Goal: Transaction & Acquisition: Subscribe to service/newsletter

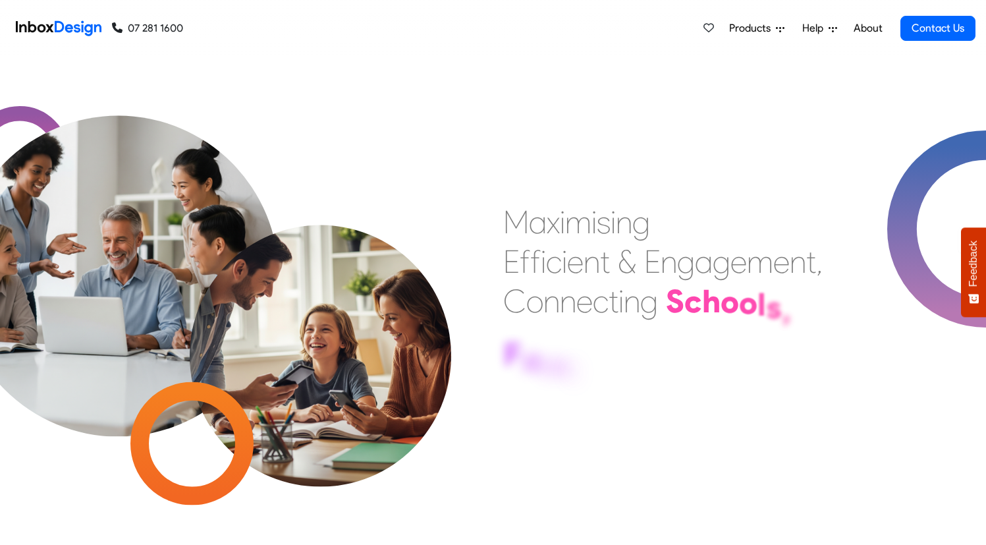
click at [762, 30] on span "Products" at bounding box center [752, 28] width 47 height 16
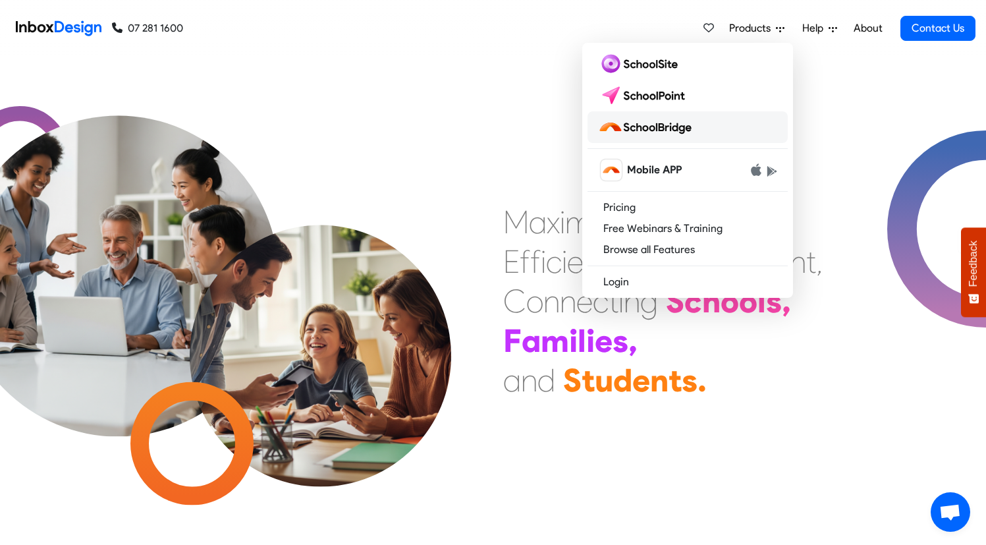
click at [697, 134] on img at bounding box center [647, 127] width 99 height 21
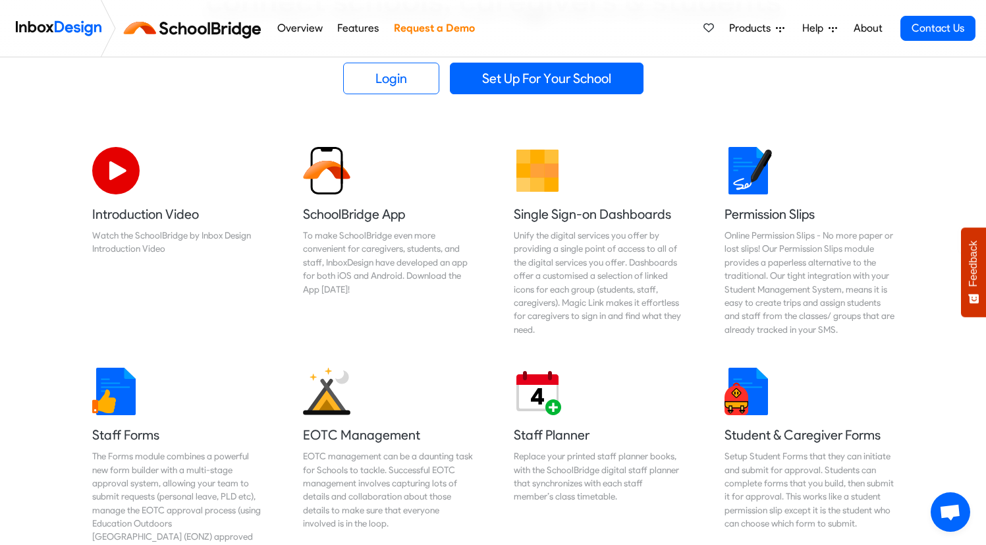
scroll to position [362, 0]
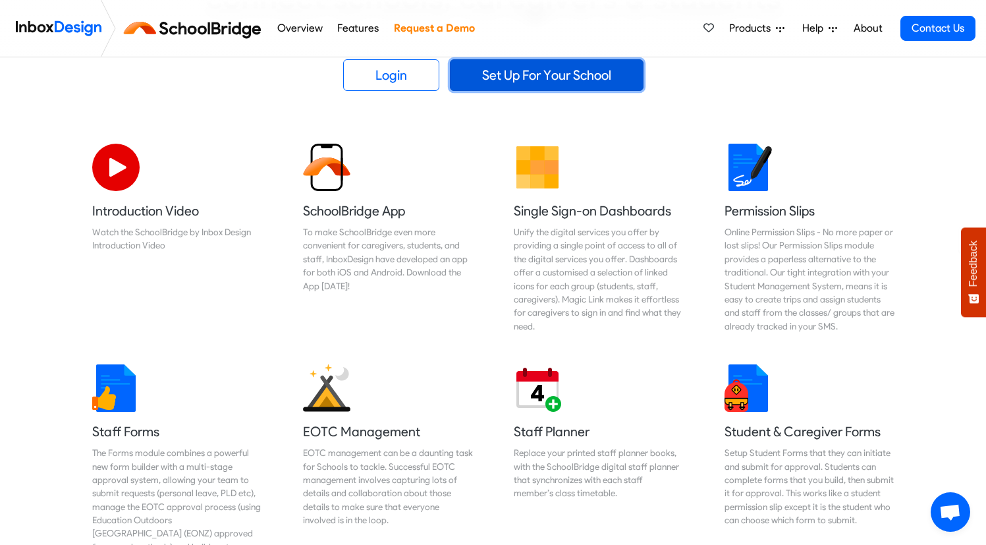
click at [512, 70] on link "Set Up For Your School" at bounding box center [547, 75] width 194 height 32
